Goal: Task Accomplishment & Management: Use online tool/utility

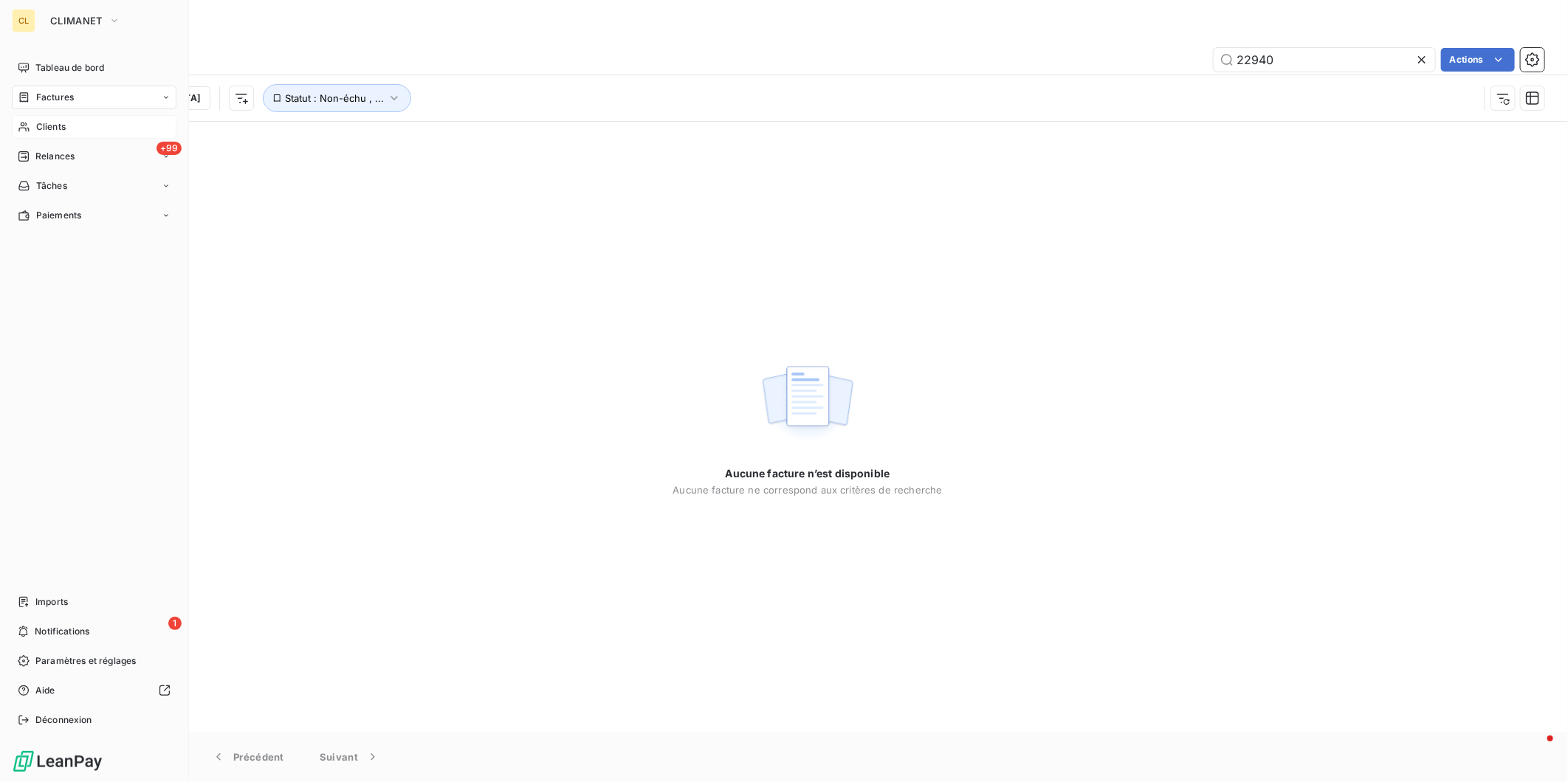
click at [36, 121] on span "Clients" at bounding box center [51, 127] width 29 height 13
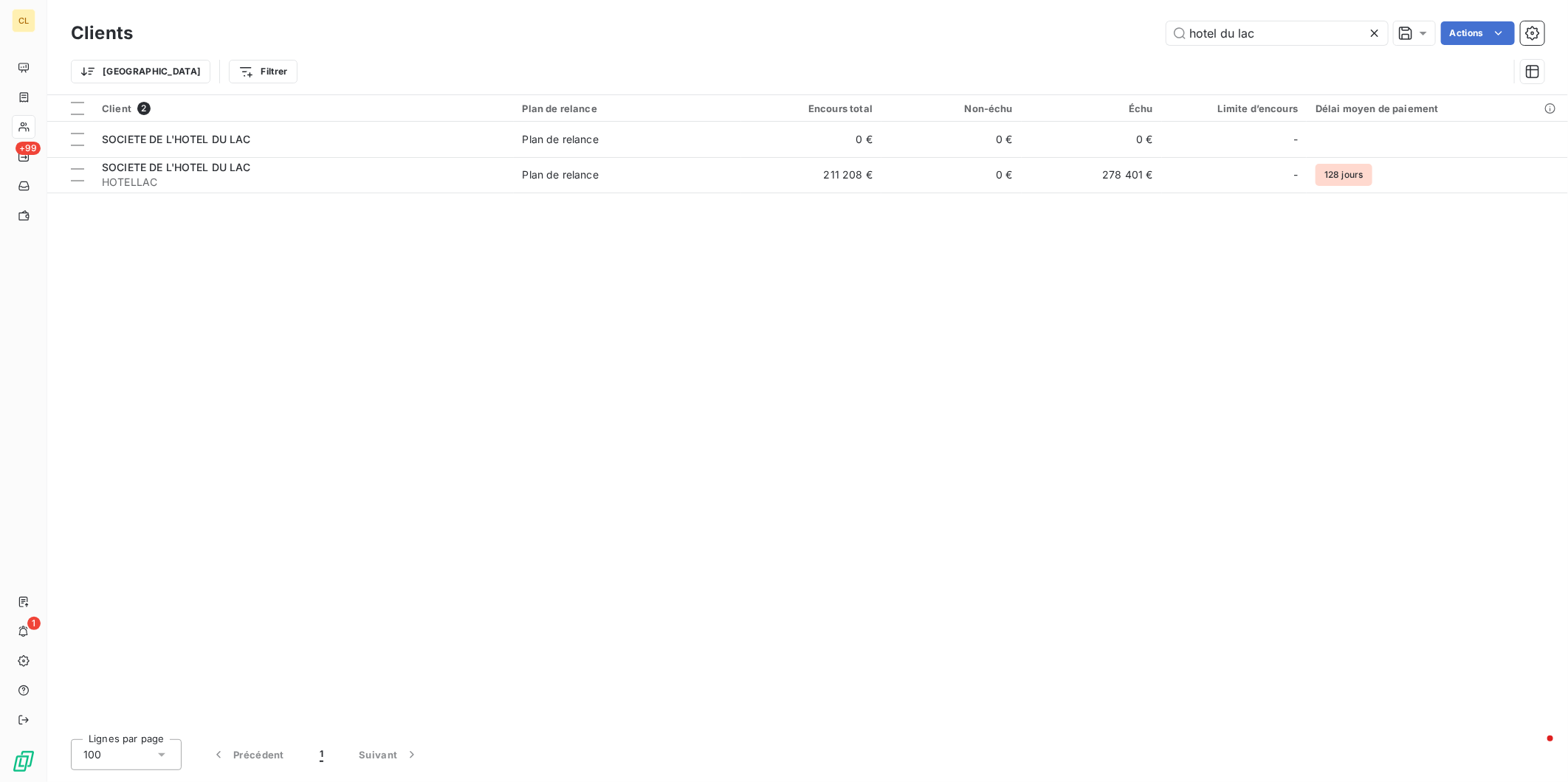
drag, startPoint x: 1290, startPoint y: 28, endPoint x: 1139, endPoint y: 24, distance: 151.1
click at [1139, 24] on div "hotel du lac Actions" at bounding box center [847, 32] width 1393 height 23
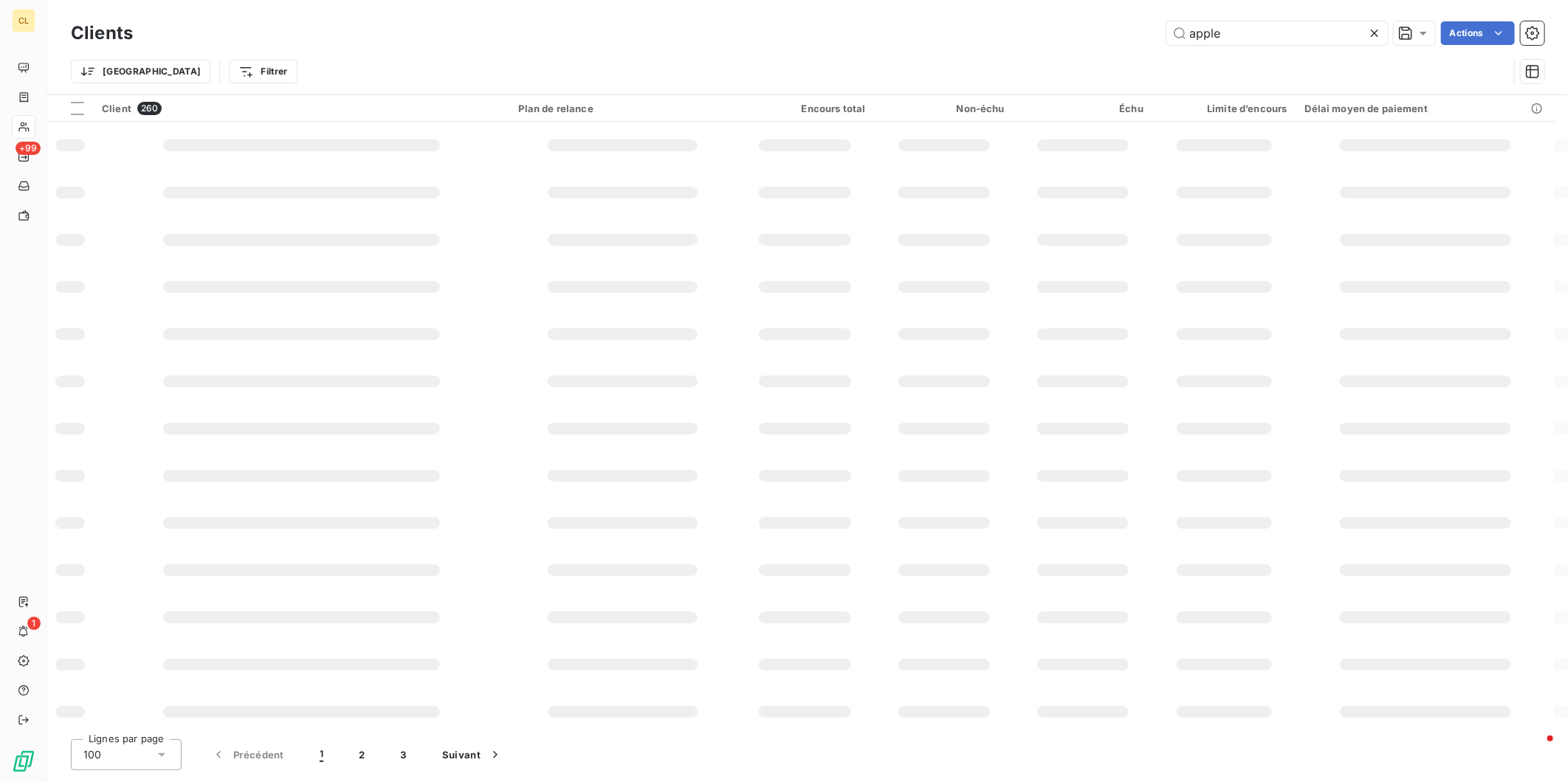
type input "apple"
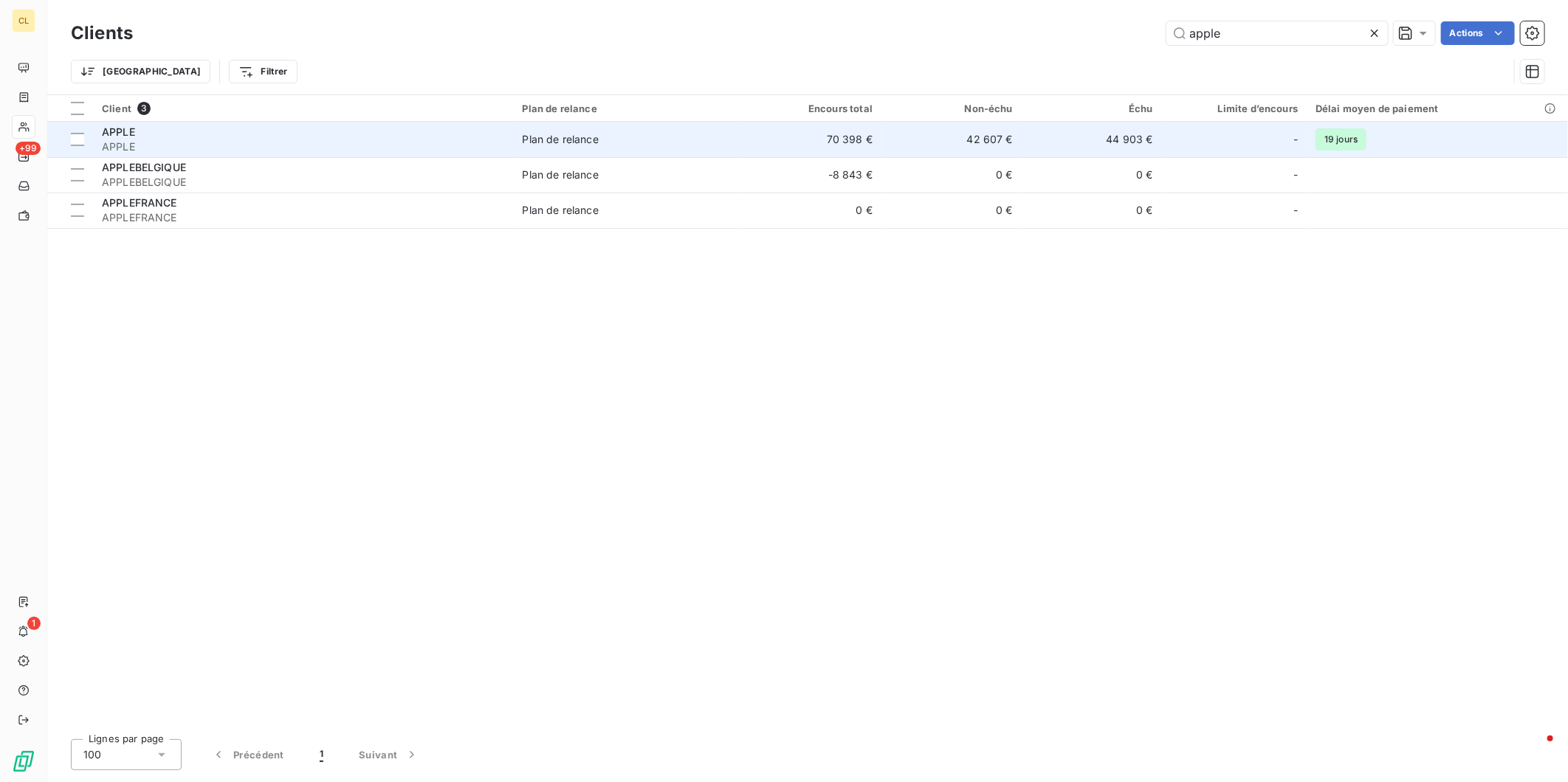
click at [758, 121] on td "70 398 €" at bounding box center [810, 139] width 140 height 36
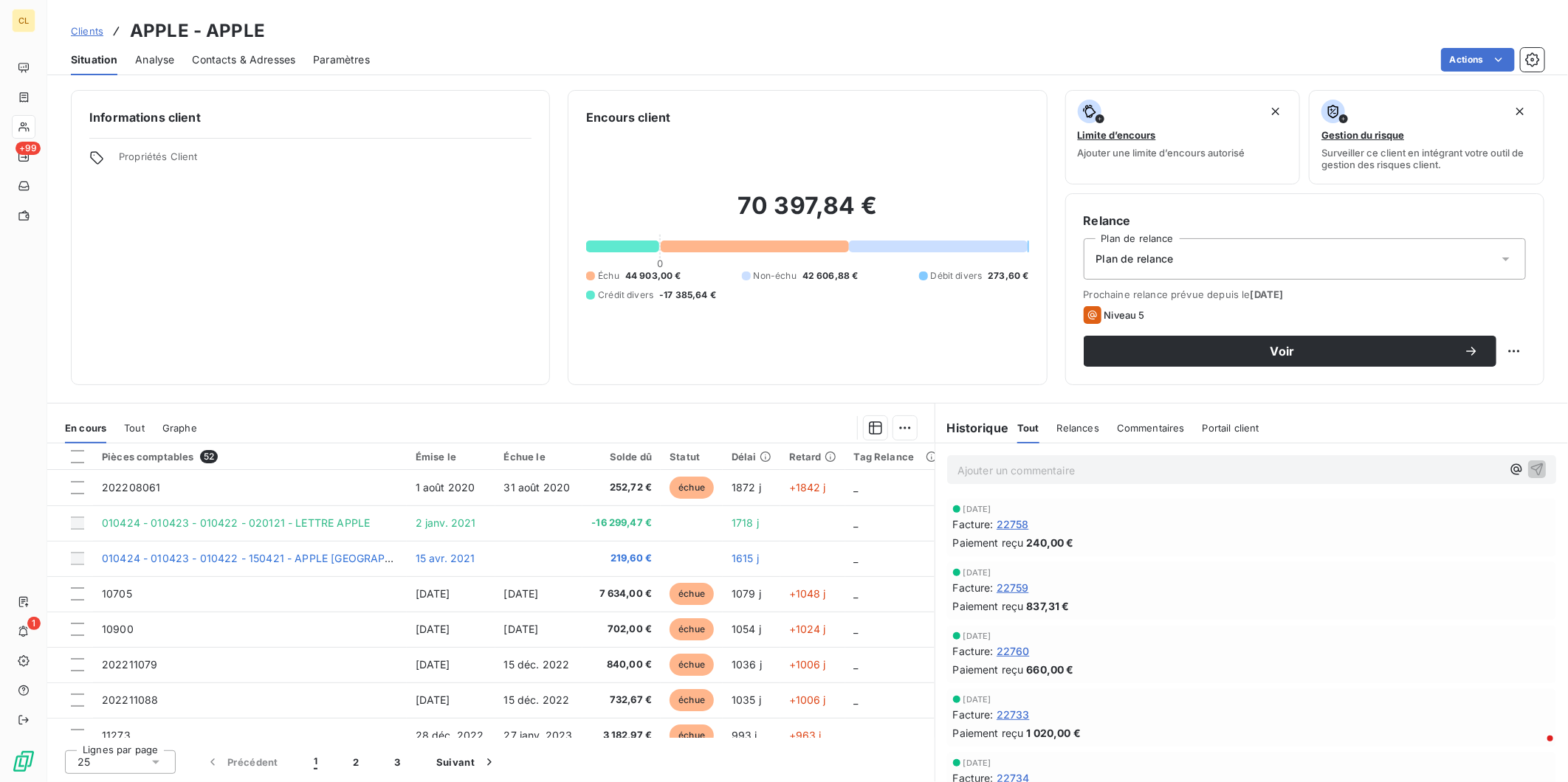
click at [254, 53] on span "Contacts & Adresses" at bounding box center [244, 60] width 104 height 15
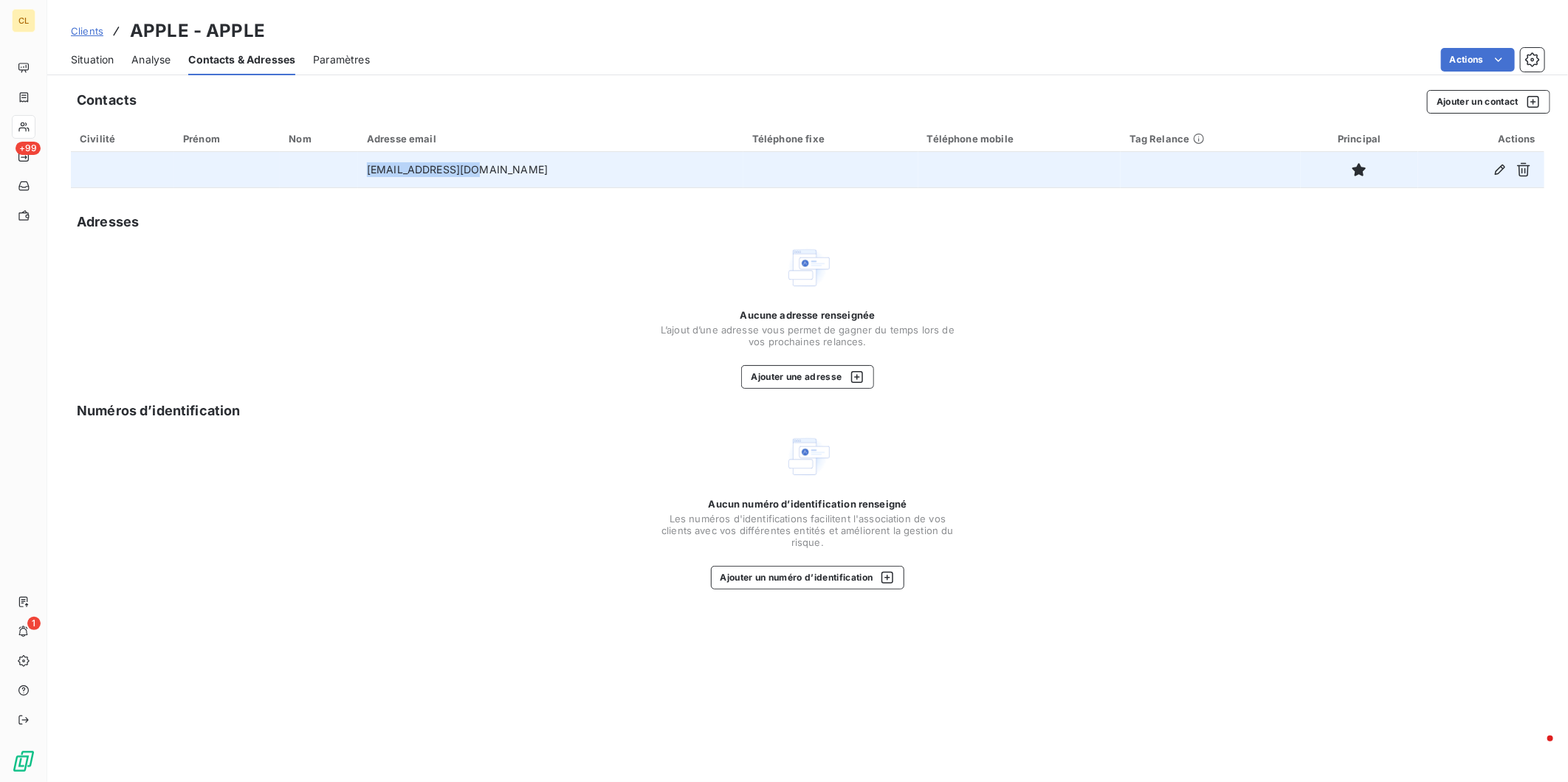
drag, startPoint x: 497, startPoint y: 142, endPoint x: 348, endPoint y: 133, distance: 149.3
click at [348, 152] on tr "[EMAIL_ADDRESS][DOMAIN_NAME]" at bounding box center [808, 170] width 1473 height 36
copy tr "[EMAIL_ADDRESS][DOMAIN_NAME]"
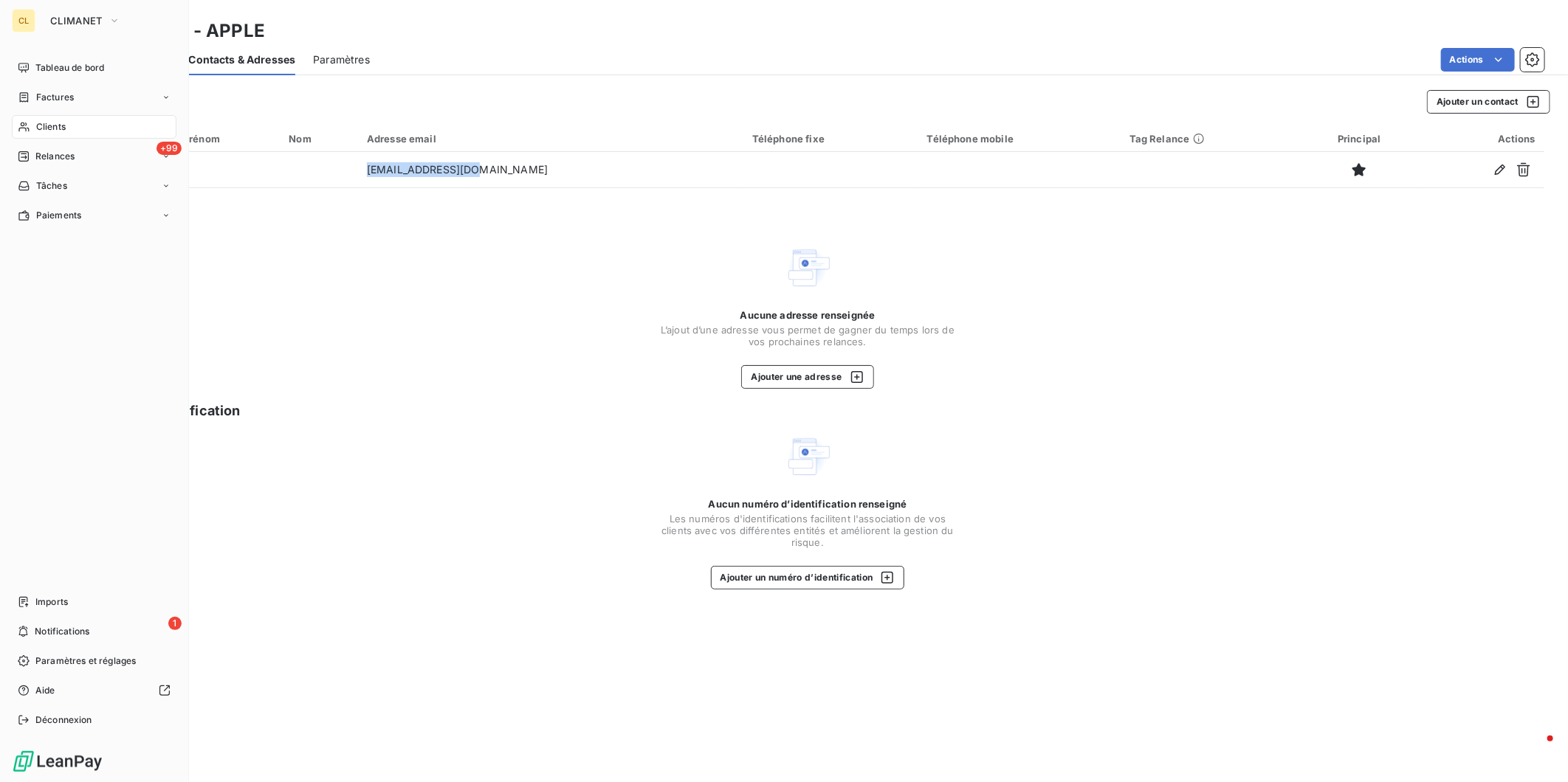
click at [39, 121] on span "Clients" at bounding box center [51, 127] width 29 height 13
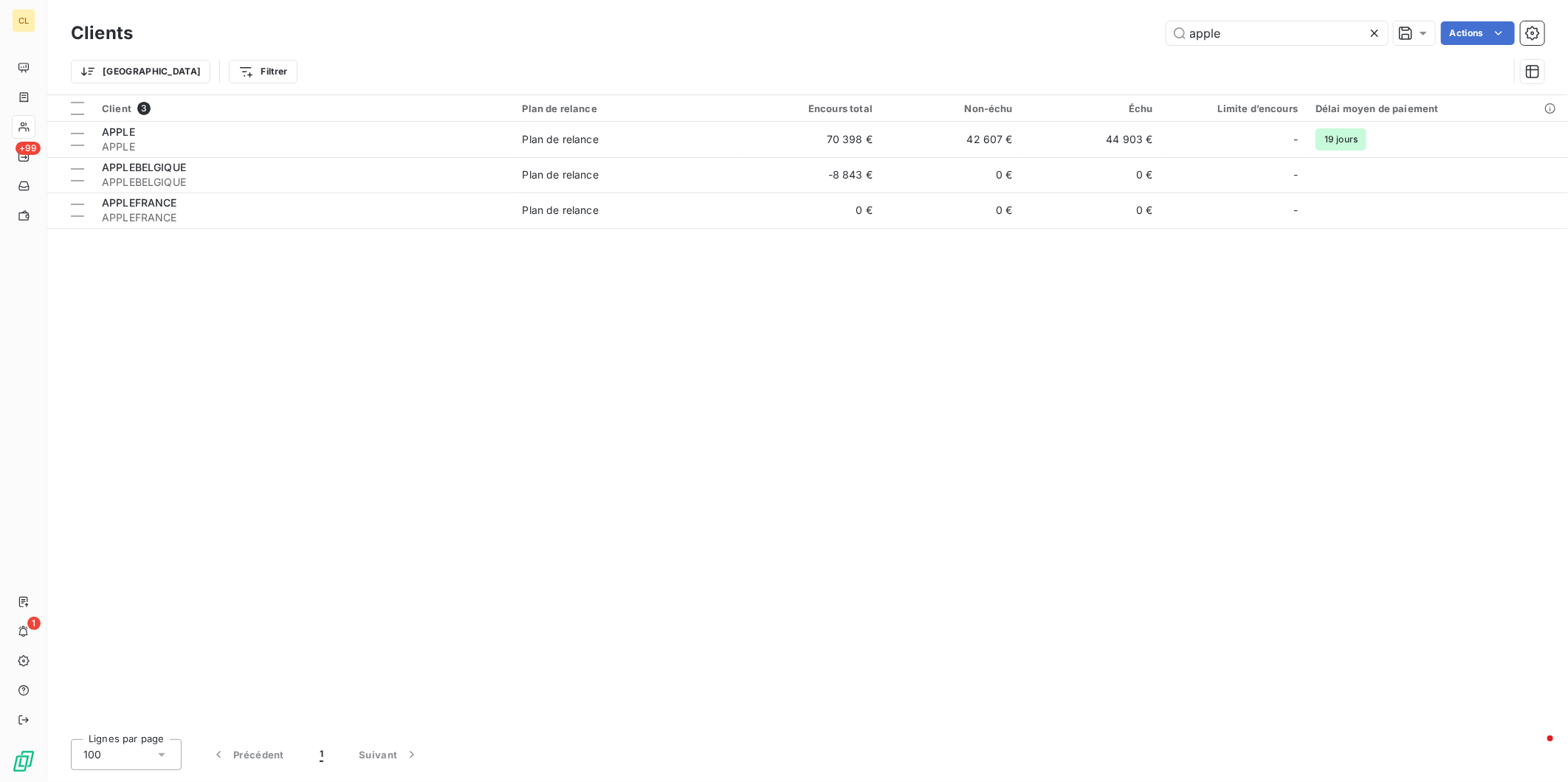
drag, startPoint x: 1260, startPoint y: 28, endPoint x: 1073, endPoint y: 28, distance: 187.0
click at [1073, 28] on div "apple Actions" at bounding box center [847, 32] width 1393 height 23
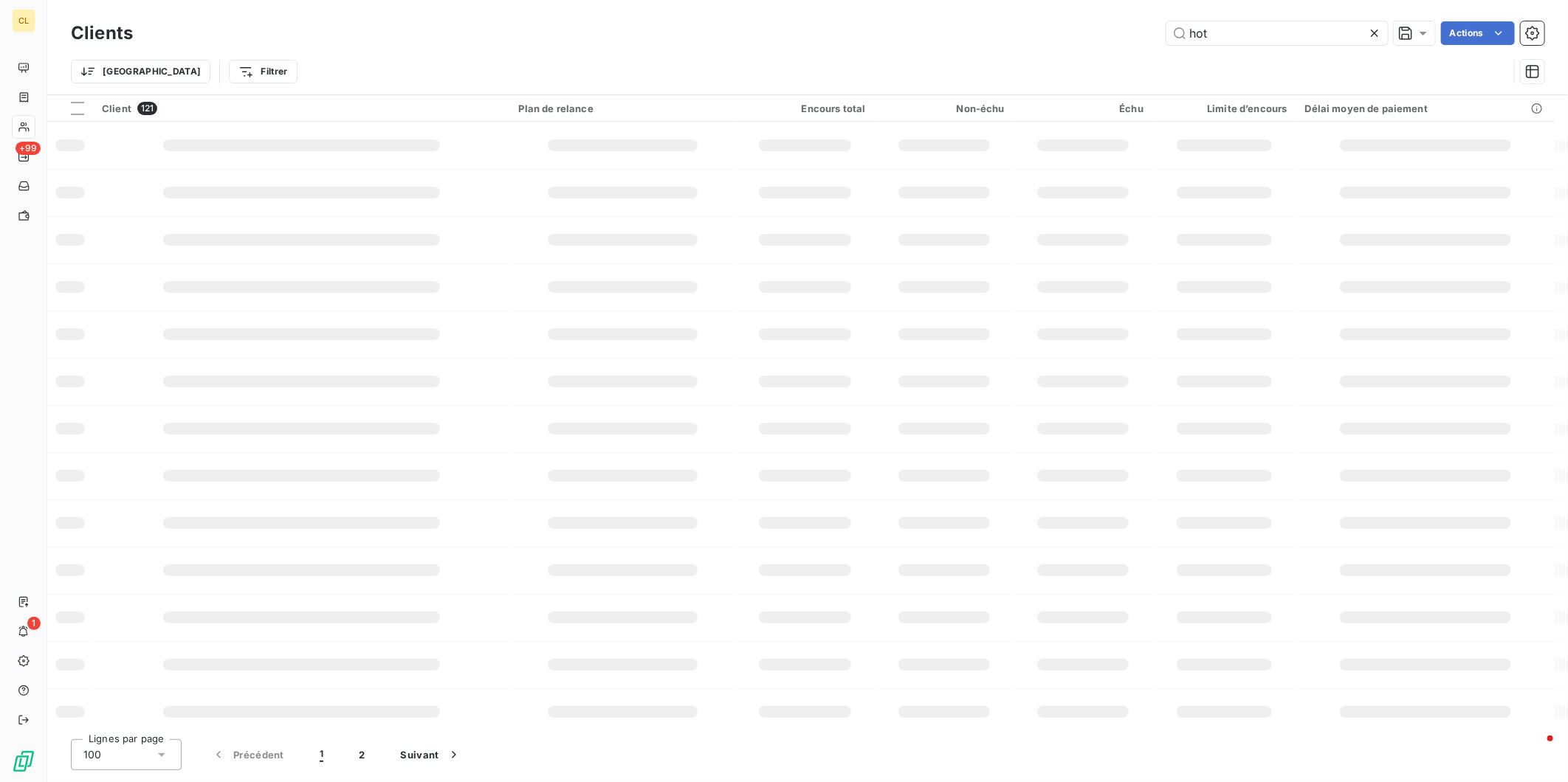
type input "hot"
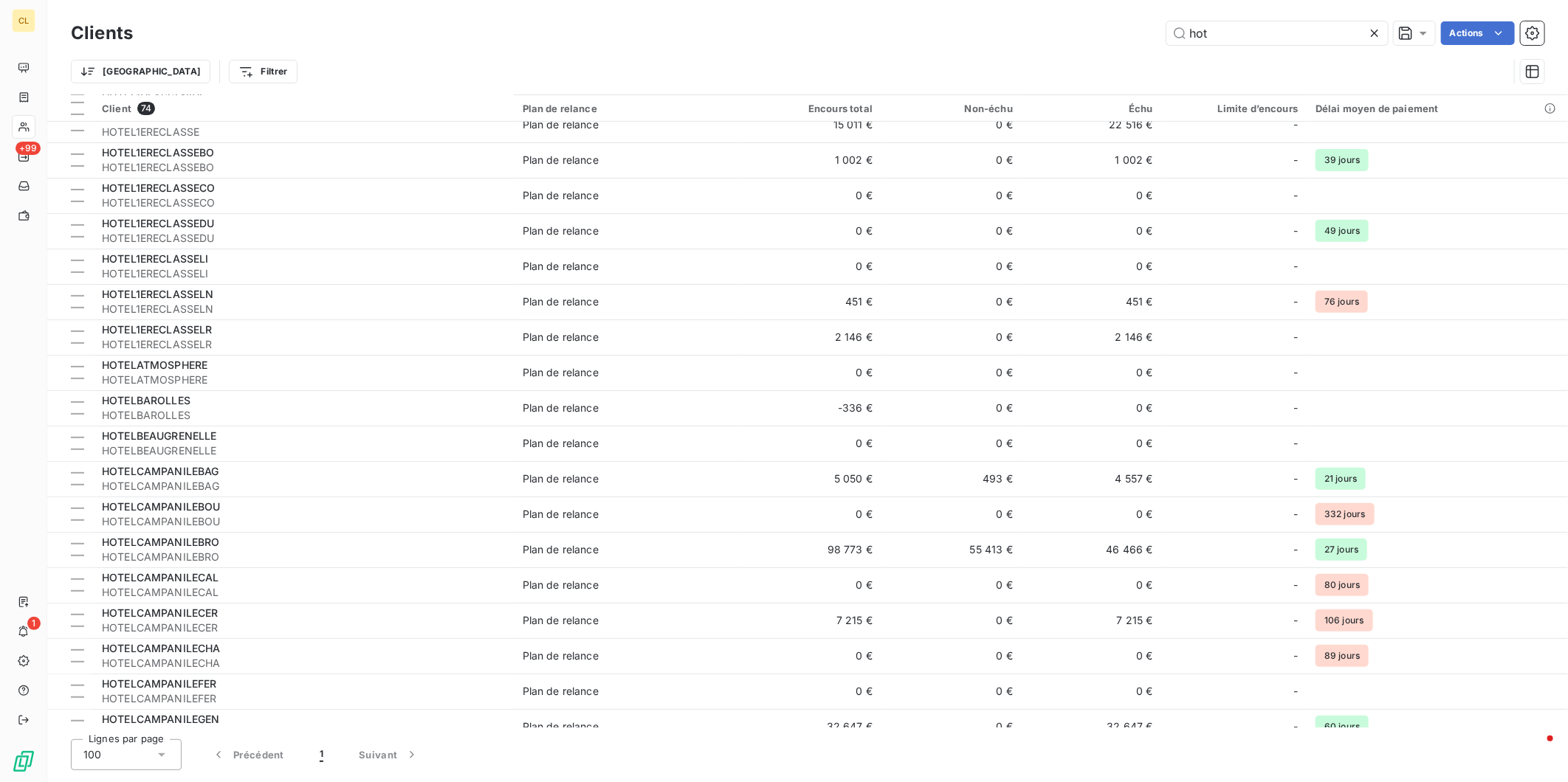
scroll to position [328, 0]
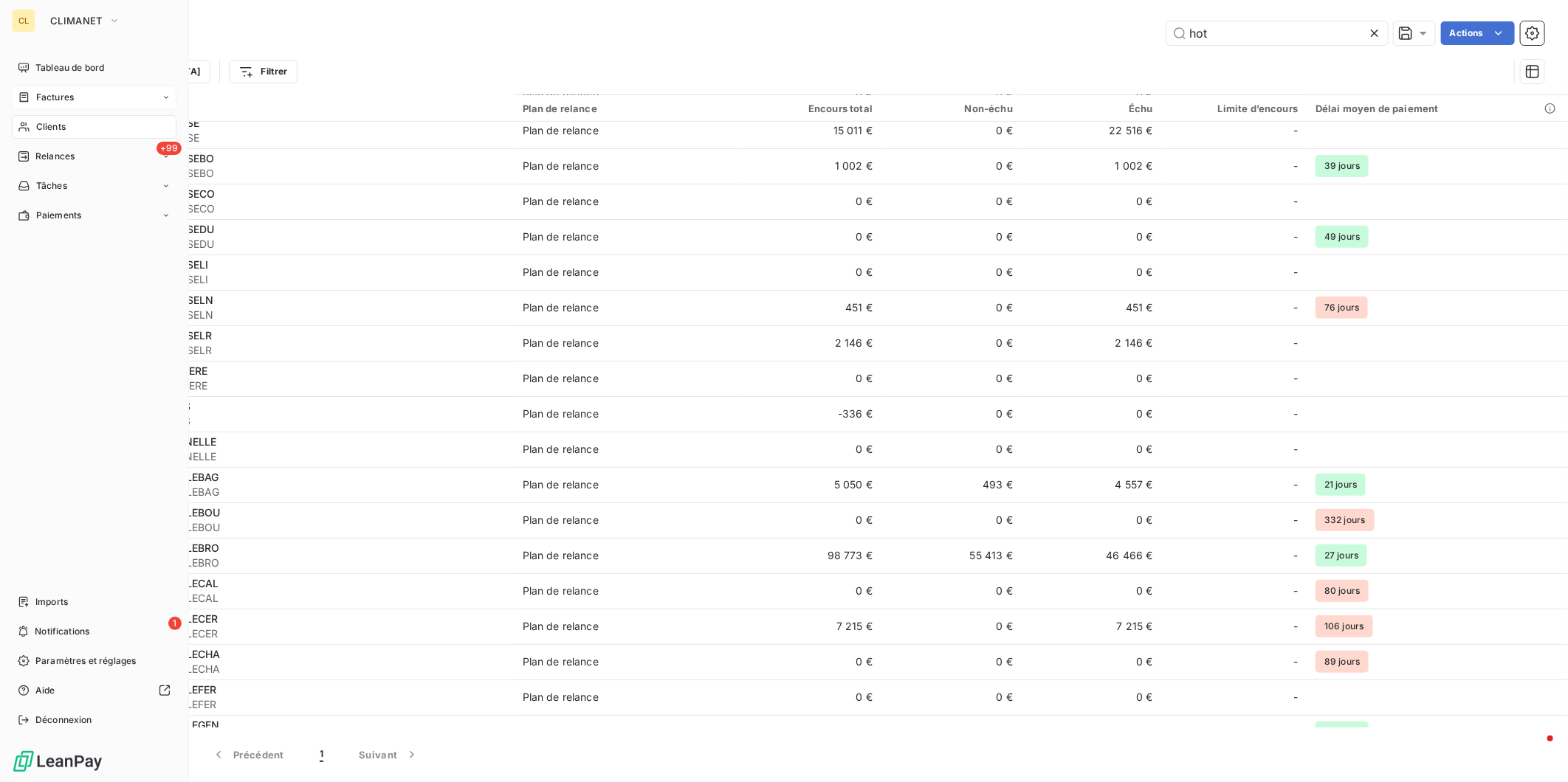
click at [45, 91] on span "Factures" at bounding box center [55, 97] width 37 height 13
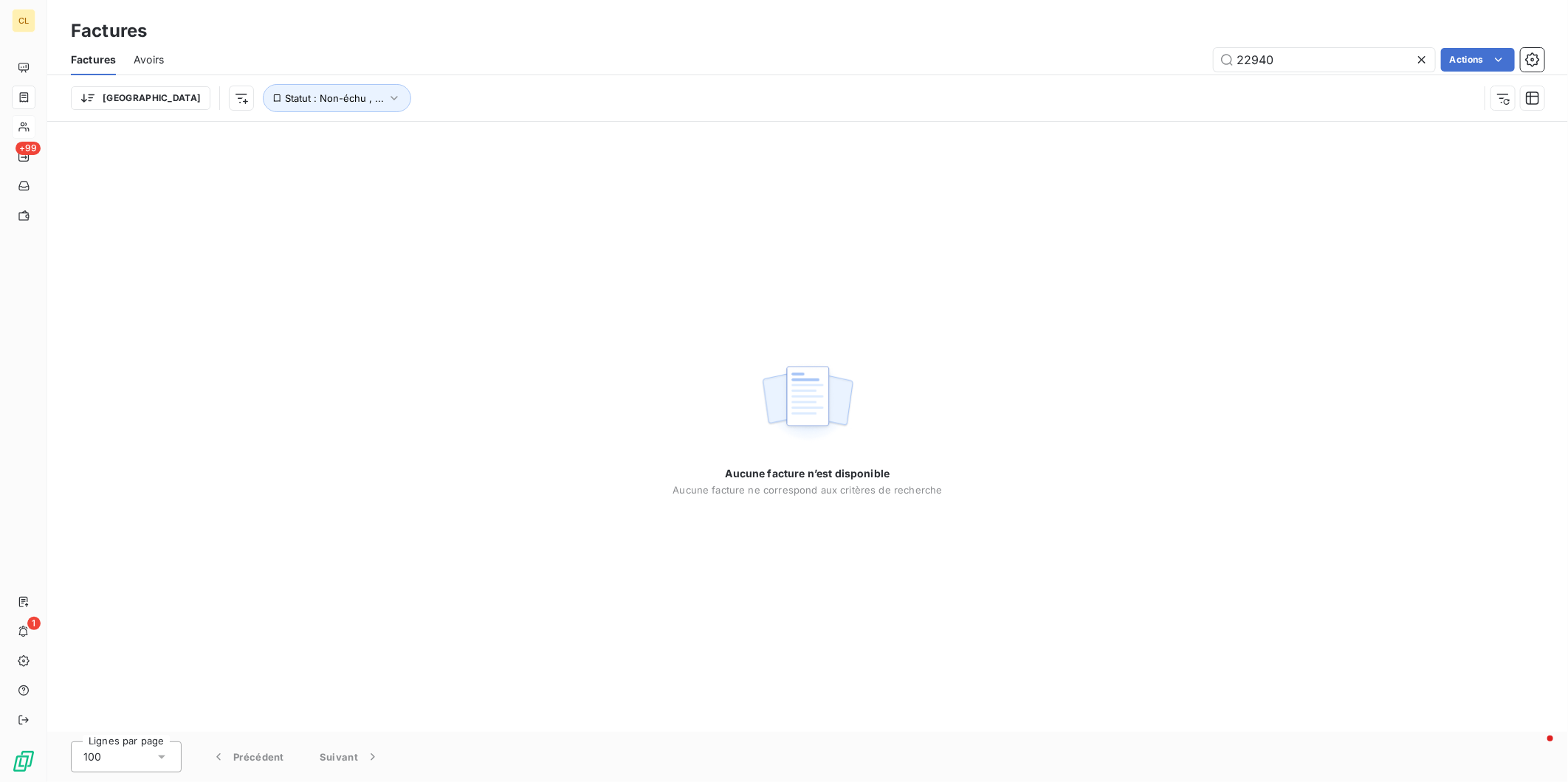
drag, startPoint x: 1316, startPoint y: 46, endPoint x: 1182, endPoint y: 53, distance: 134.2
click at [1182, 53] on div "22940 Actions" at bounding box center [862, 59] width 1362 height 23
type input "20908"
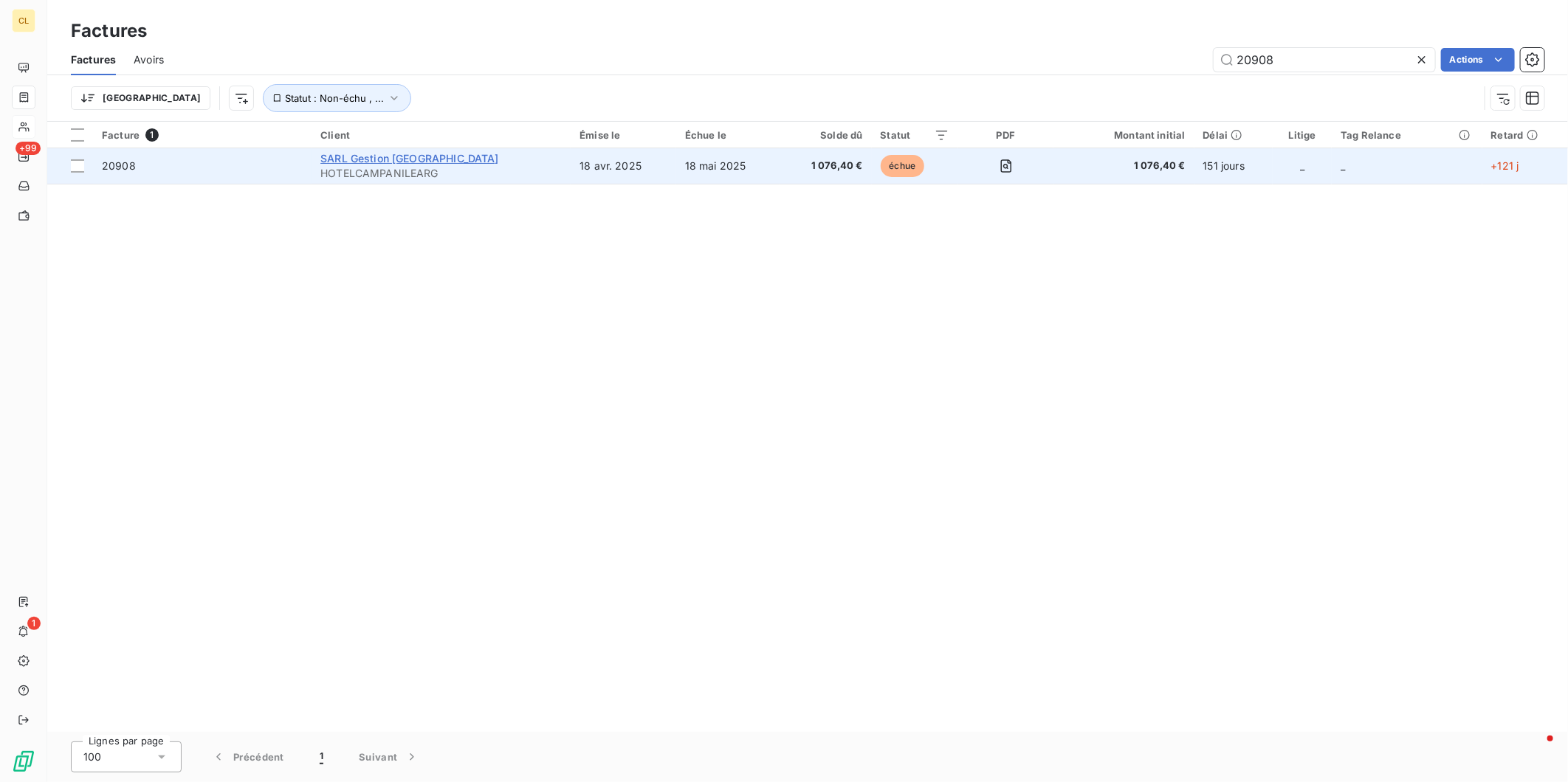
click at [372, 152] on span "SARL Gestion [GEOGRAPHIC_DATA]" at bounding box center [410, 158] width 179 height 12
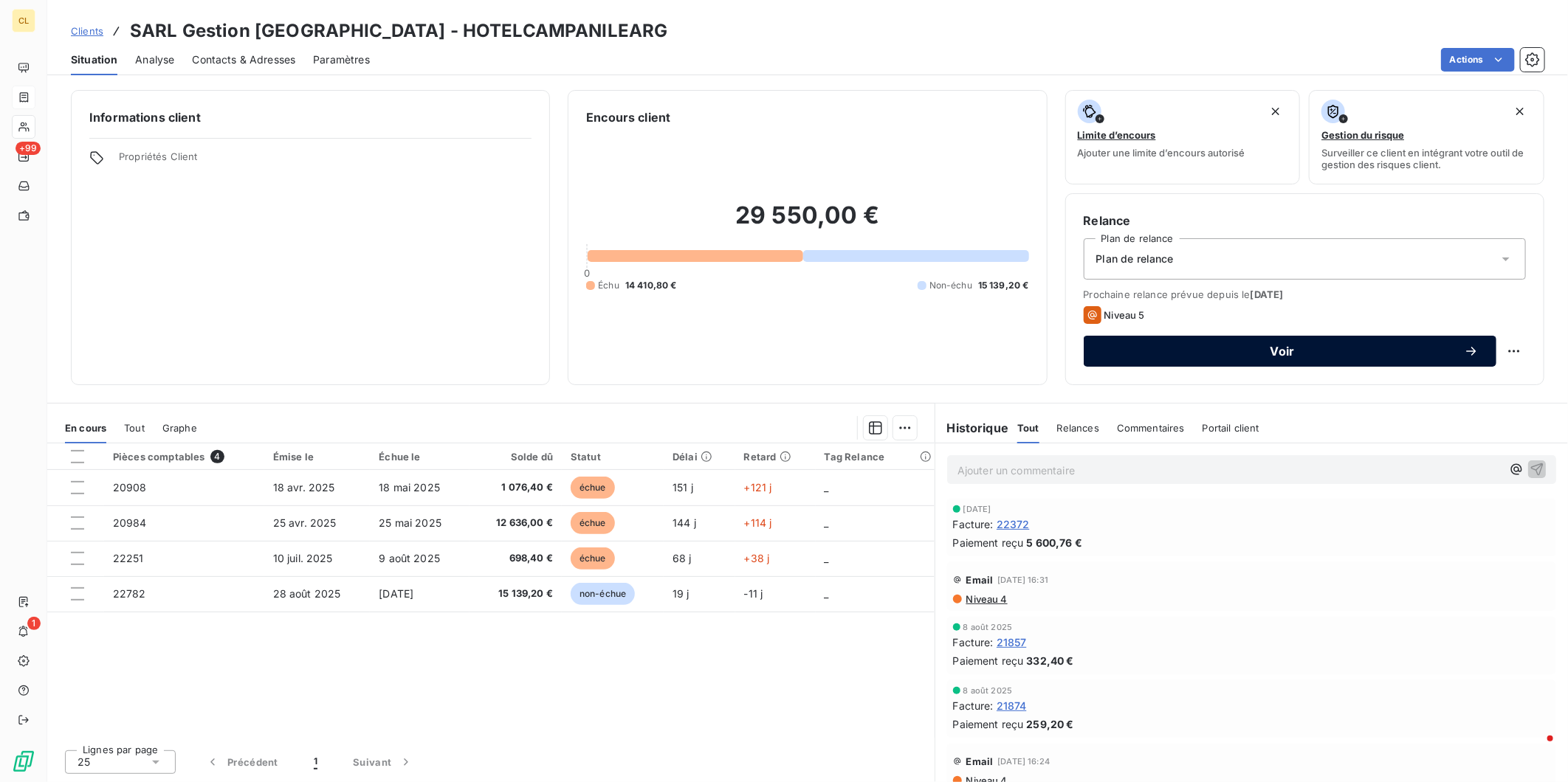
click at [1200, 346] on span "Voir" at bounding box center [1282, 351] width 363 height 12
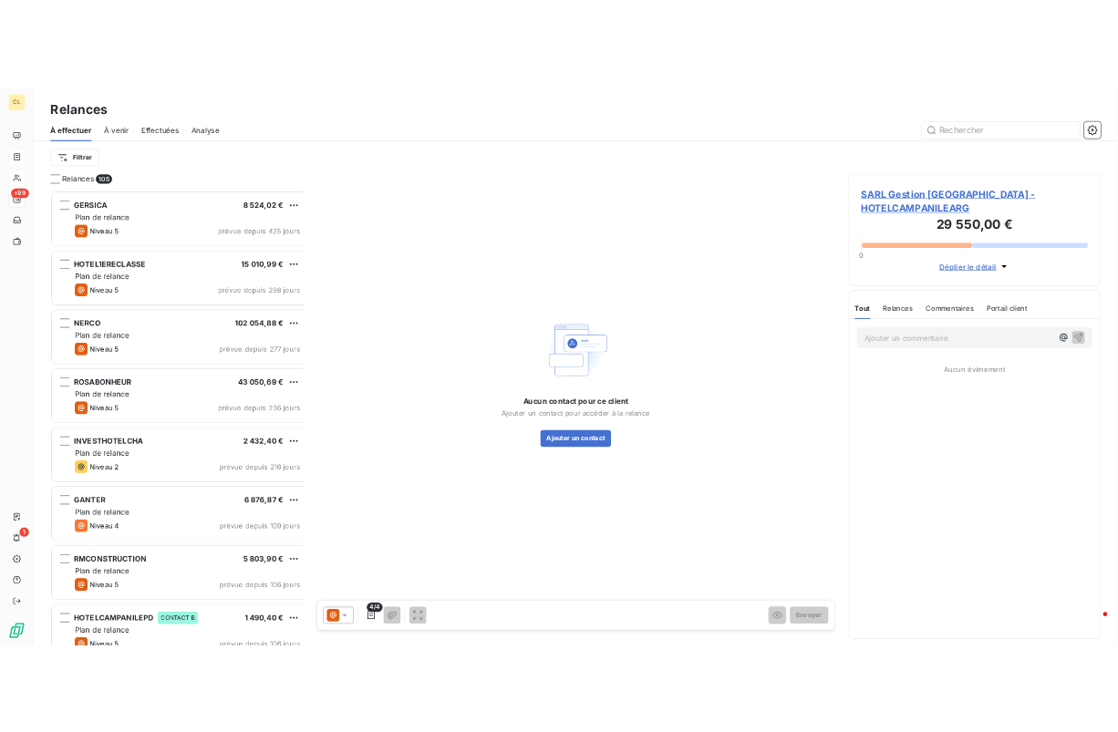
scroll to position [796, 435]
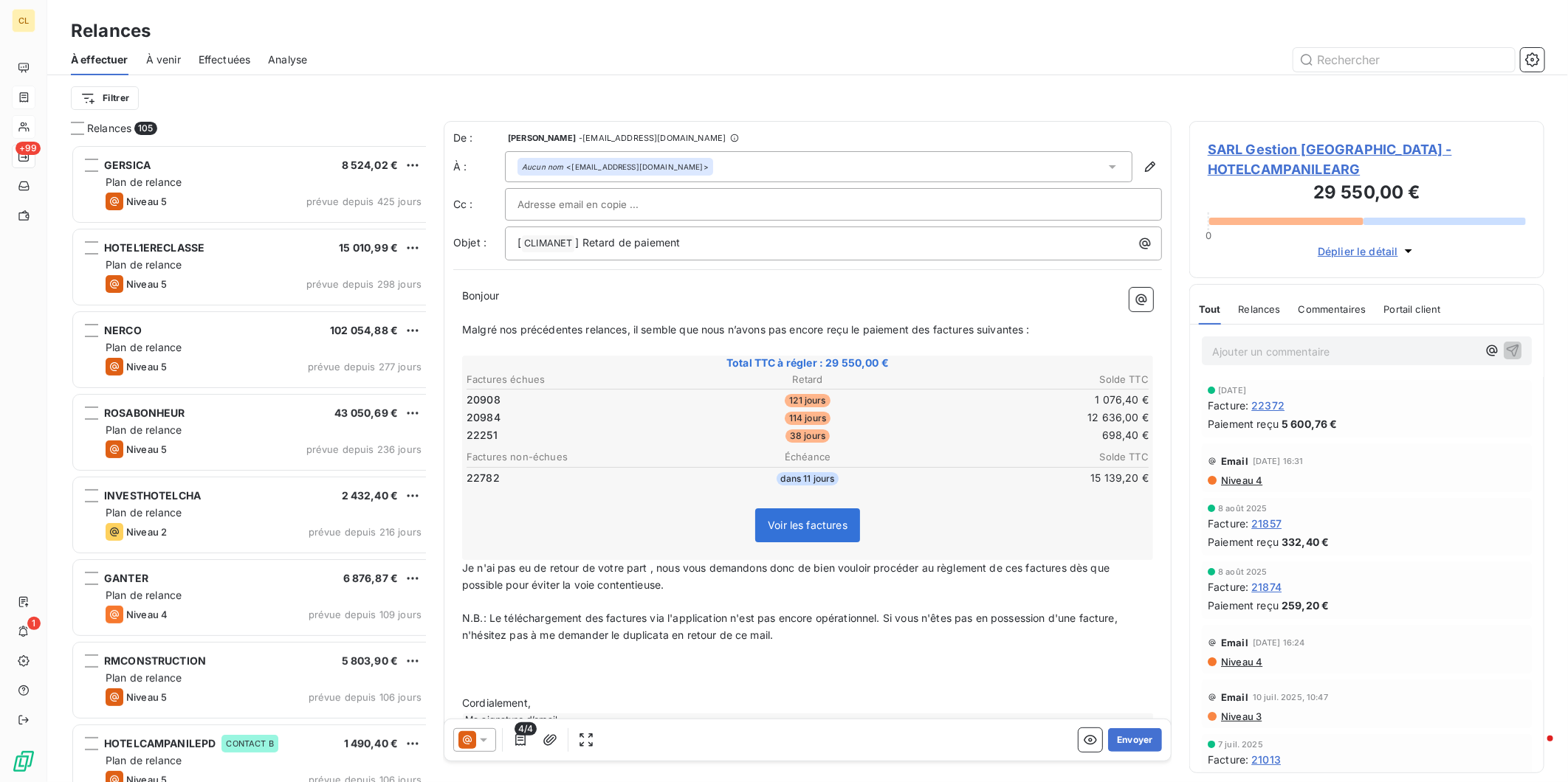
click at [476, 733] on icon at bounding box center [483, 740] width 15 height 15
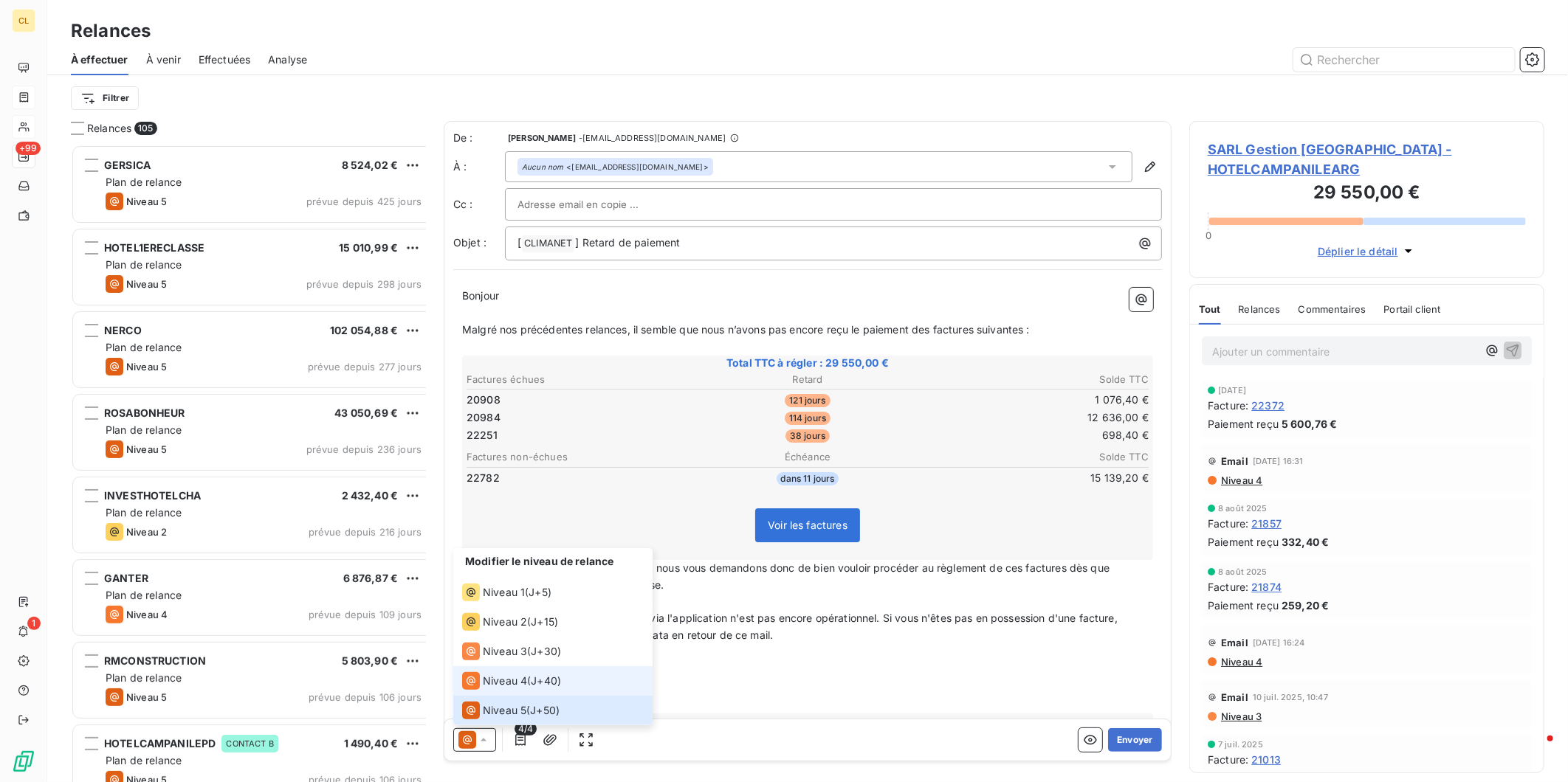
click at [482, 678] on span "Niveau 4" at bounding box center [504, 681] width 45 height 15
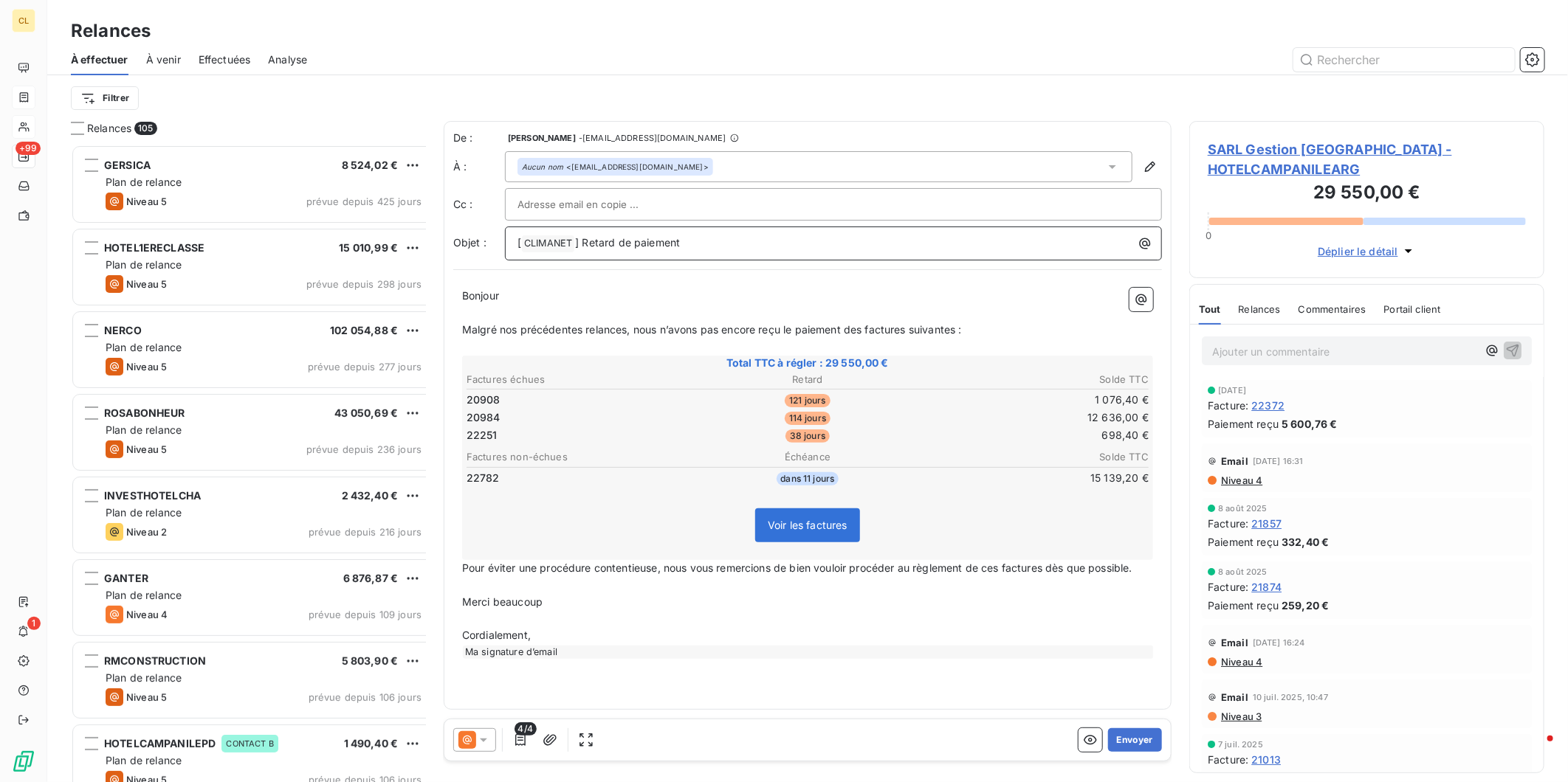
click at [651, 235] on p "[ CLIMANET ﻿ ] Retard de paiement" at bounding box center [837, 244] width 640 height 18
click at [469, 734] on div at bounding box center [474, 740] width 43 height 23
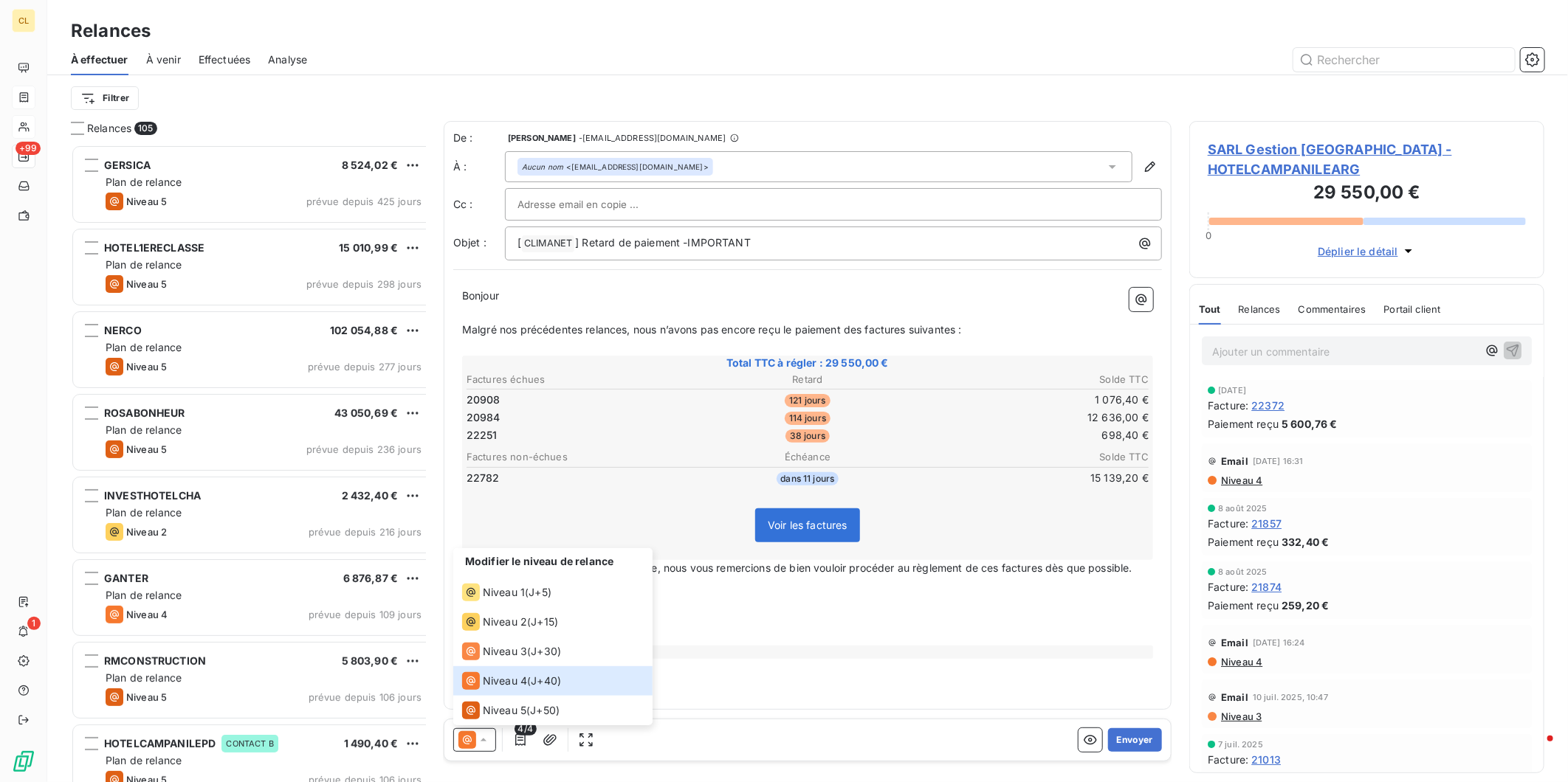
click at [674, 610] on p "﻿" at bounding box center [807, 618] width 691 height 17
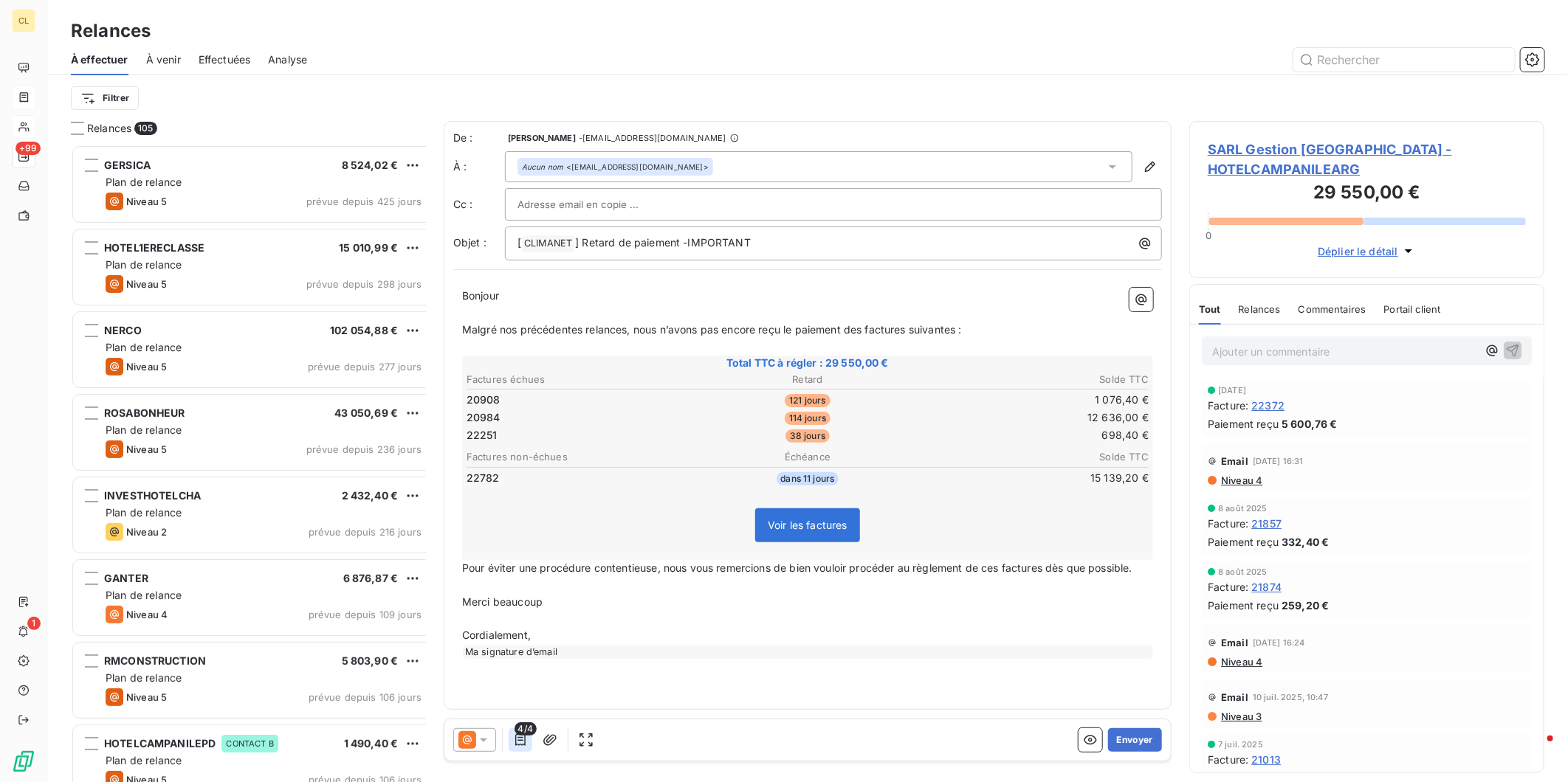
click at [515, 734] on icon "button" at bounding box center [520, 740] width 11 height 12
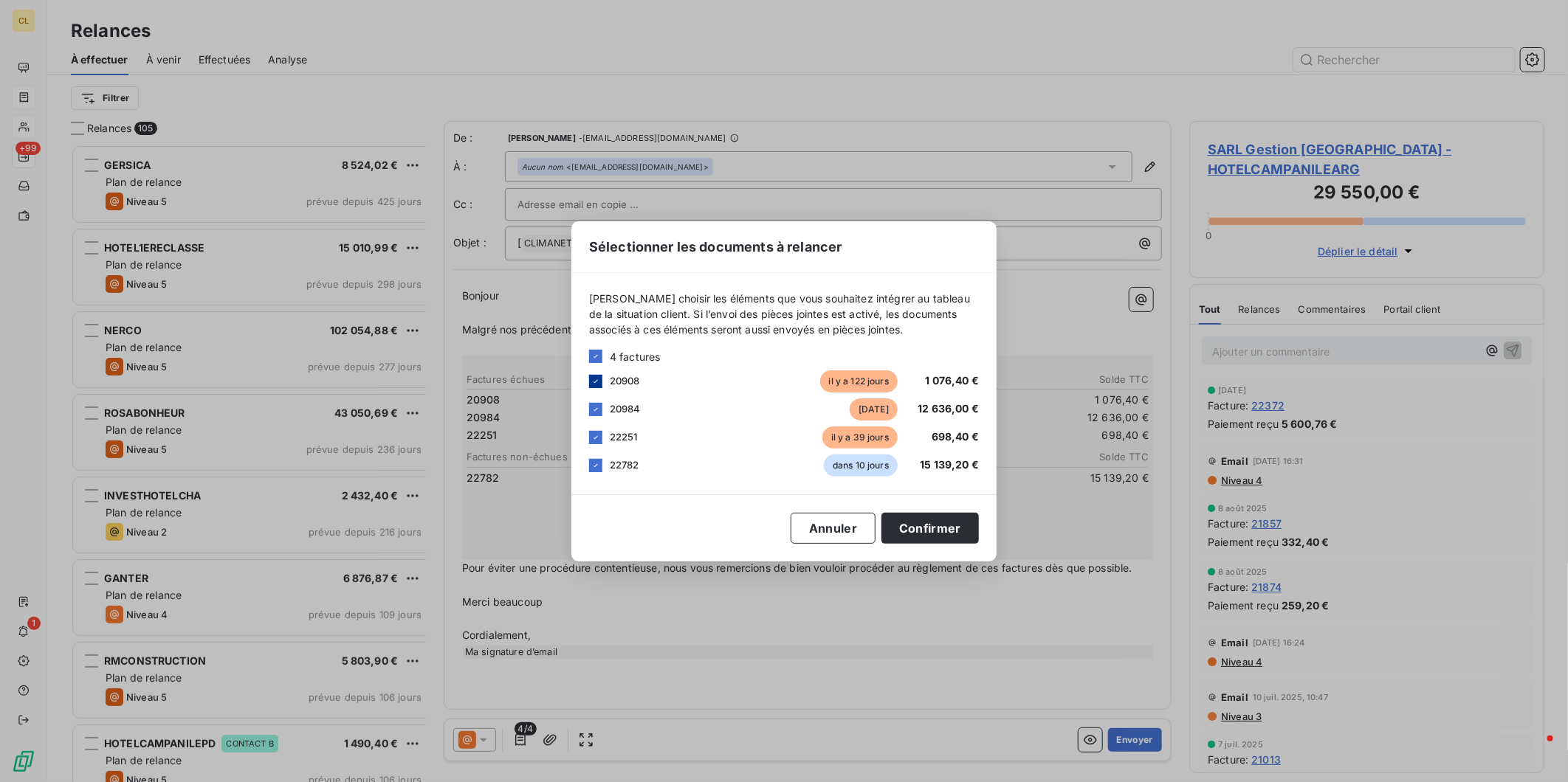
click at [602, 389] on div at bounding box center [596, 381] width 13 height 13
click at [600, 442] on icon at bounding box center [595, 437] width 9 height 9
click at [899, 524] on button "Confirmer" at bounding box center [930, 529] width 97 height 31
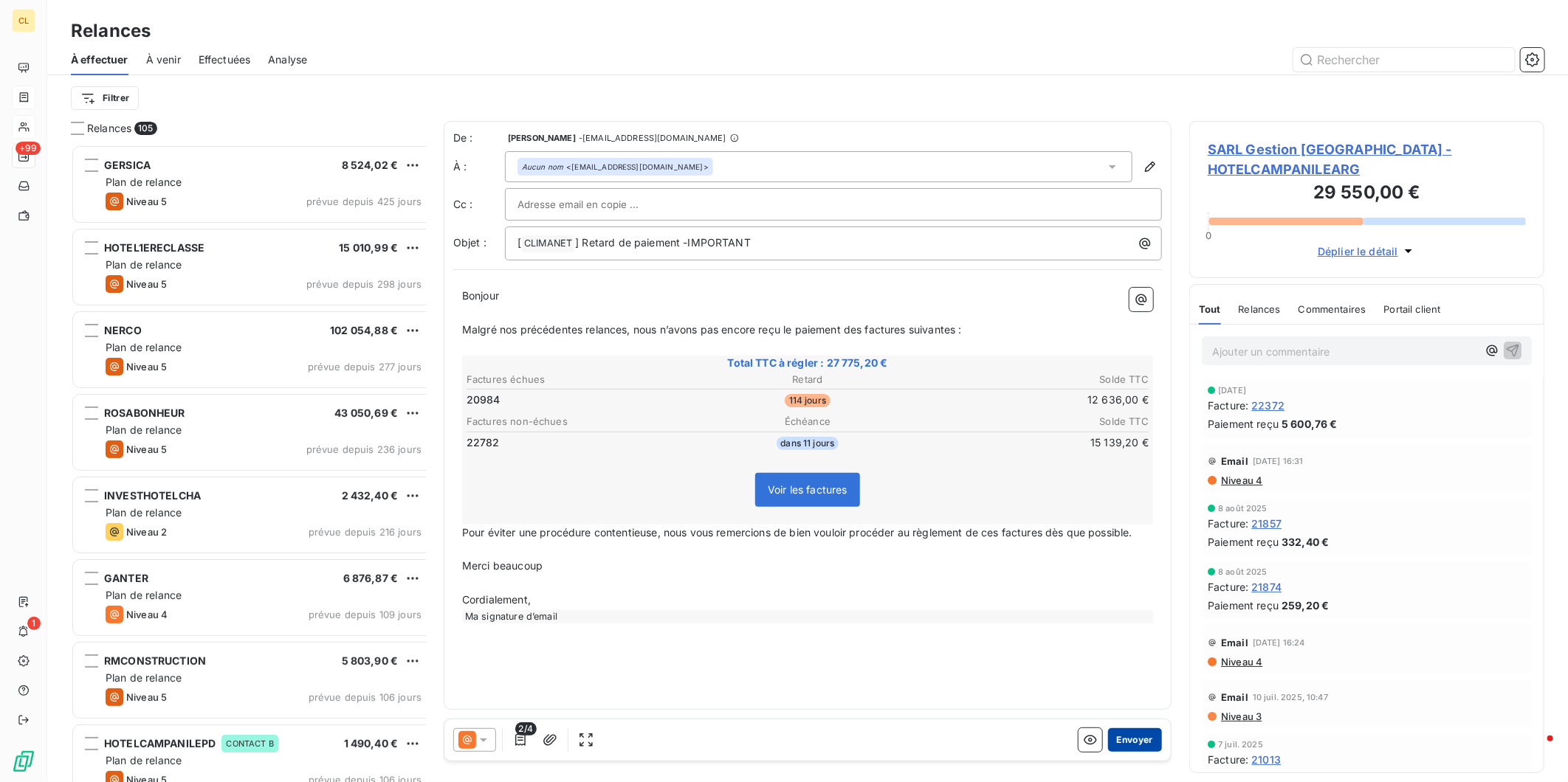
click at [1131, 729] on button "Envoyer" at bounding box center [1135, 740] width 54 height 23
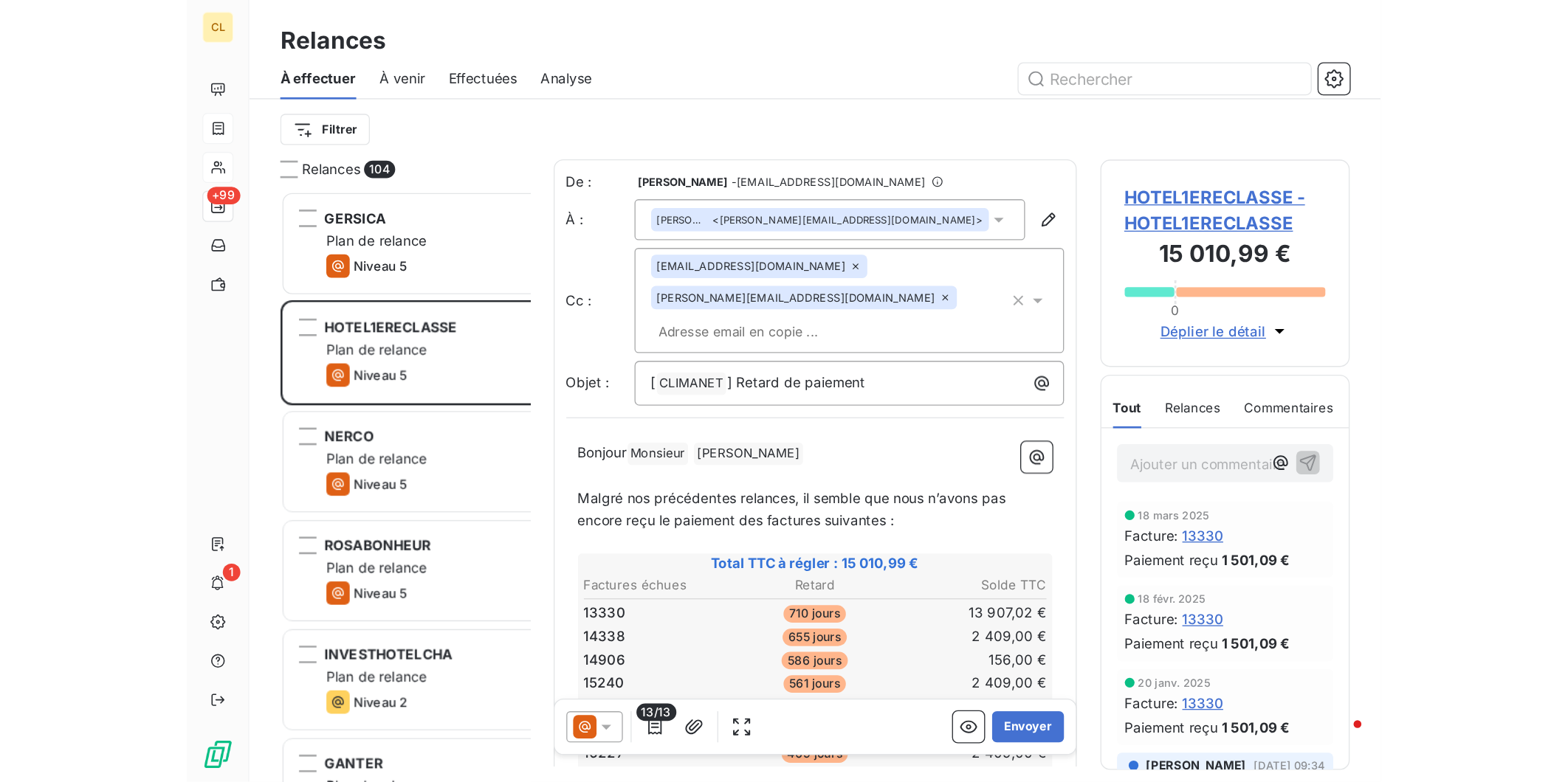
scroll to position [644, 352]
